Goal: Information Seeking & Learning: Learn about a topic

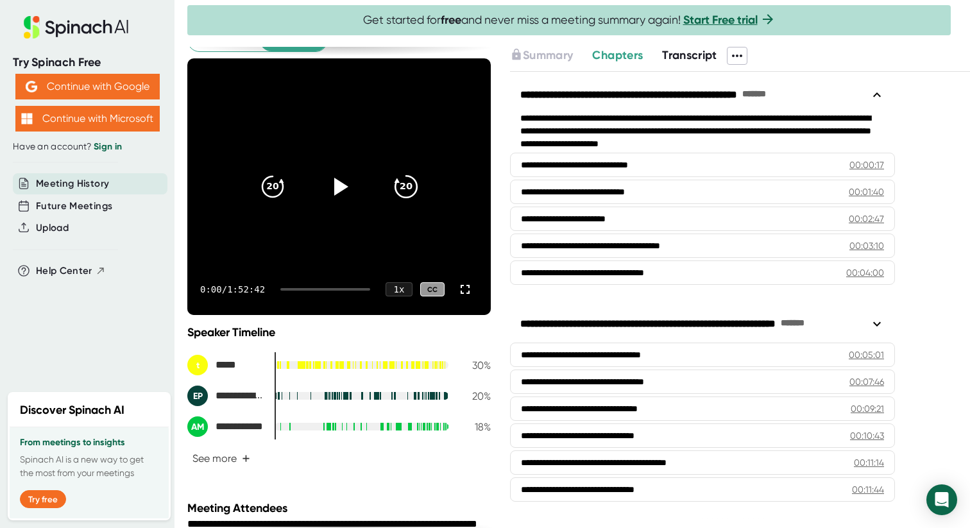
scroll to position [112, 0]
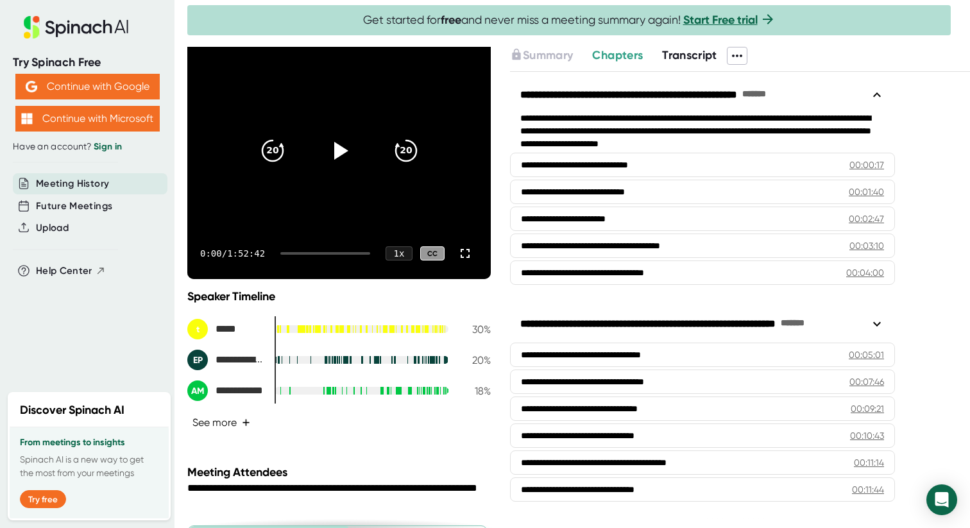
click at [235, 414] on button "See more +" at bounding box center [221, 422] width 68 height 22
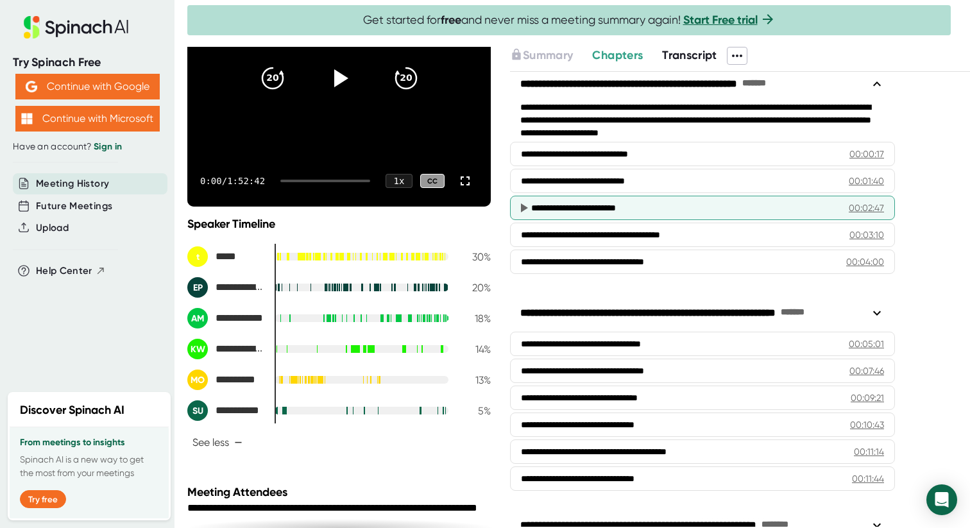
scroll to position [30, 0]
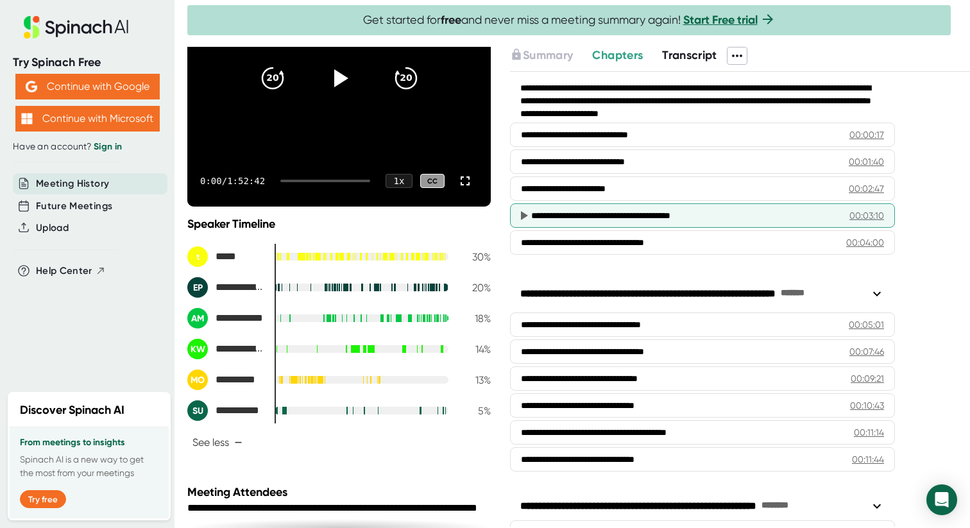
click at [521, 211] on icon at bounding box center [524, 215] width 7 height 9
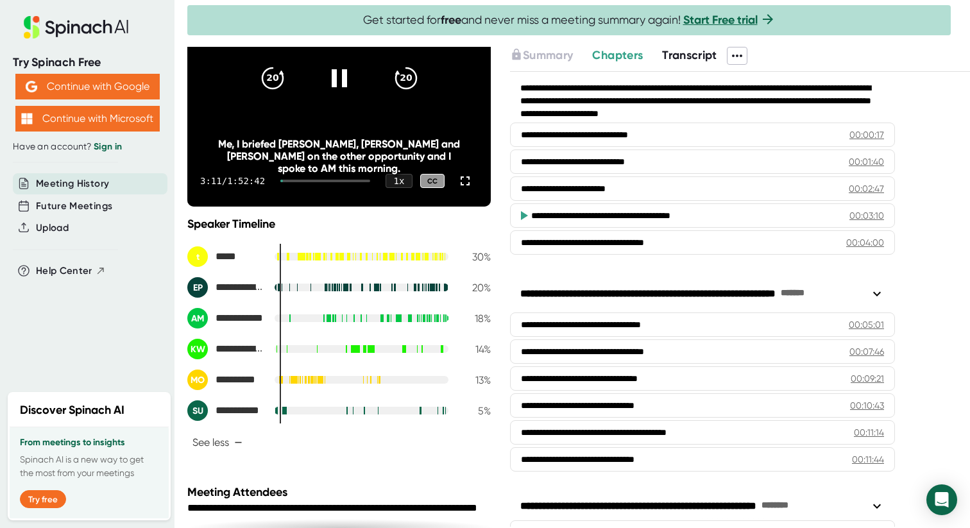
click at [521, 211] on icon at bounding box center [524, 215] width 7 height 9
